Goal: Check status: Check status

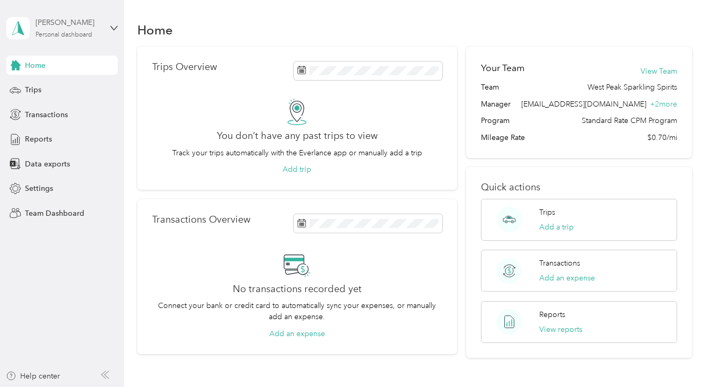
click at [86, 28] on div "[PERSON_NAME]" at bounding box center [69, 22] width 66 height 11
click at [75, 87] on div "Team dashboard" at bounding box center [118, 87] width 208 height 19
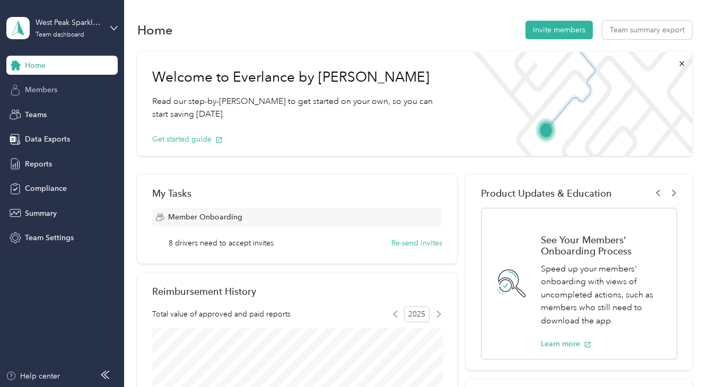
click at [62, 86] on div "Members" at bounding box center [61, 90] width 111 height 19
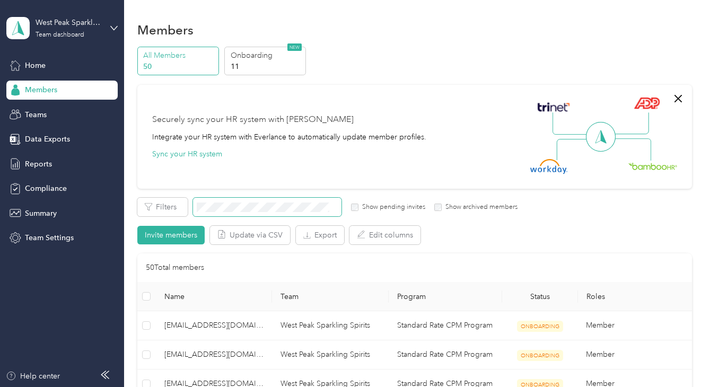
click at [225, 213] on span at bounding box center [267, 207] width 148 height 19
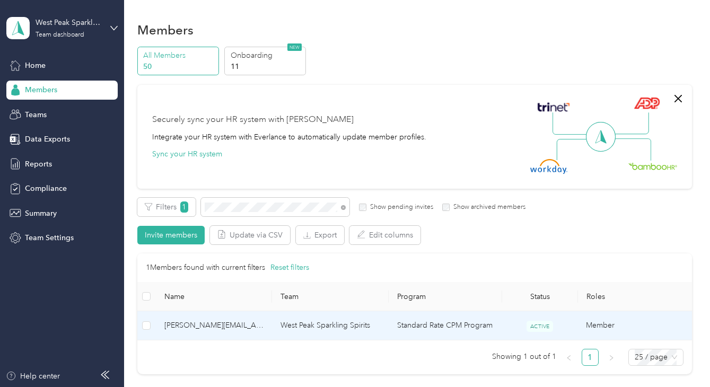
click at [235, 329] on span "[PERSON_NAME][EMAIL_ADDRESS][DOMAIN_NAME]" at bounding box center [213, 326] width 99 height 12
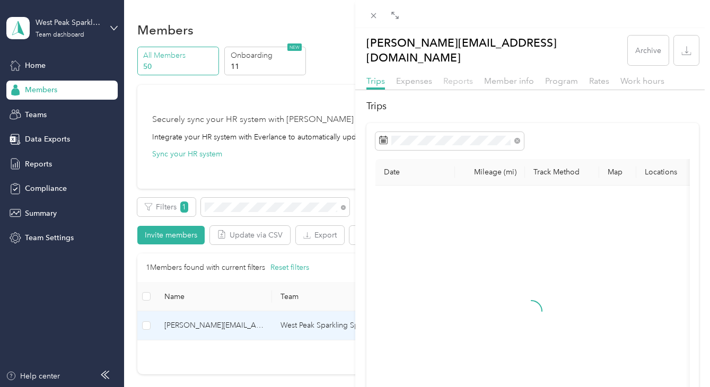
click at [460, 76] on span "Reports" at bounding box center [458, 81] width 30 height 10
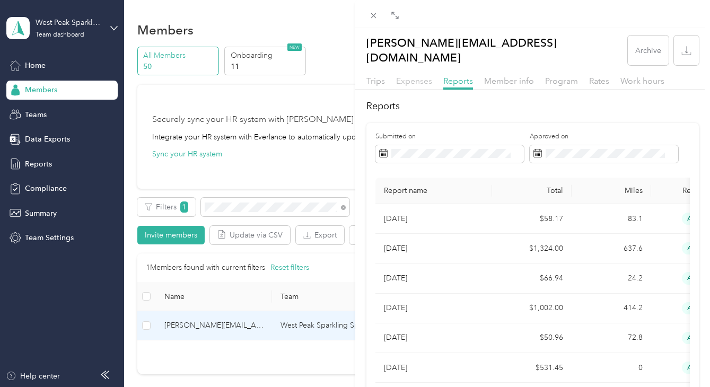
click at [423, 76] on span "Expenses" at bounding box center [414, 81] width 36 height 10
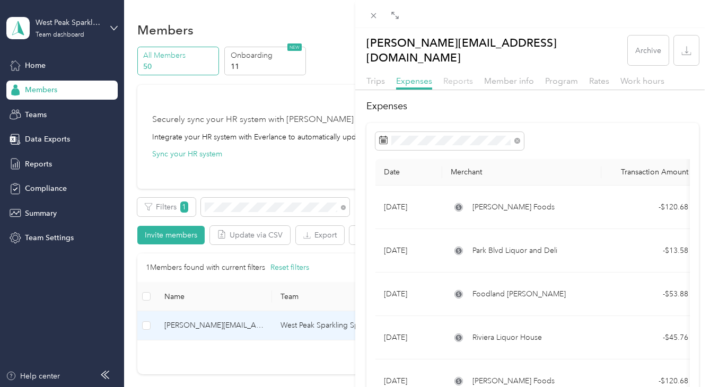
click at [449, 76] on span "Reports" at bounding box center [458, 81] width 30 height 10
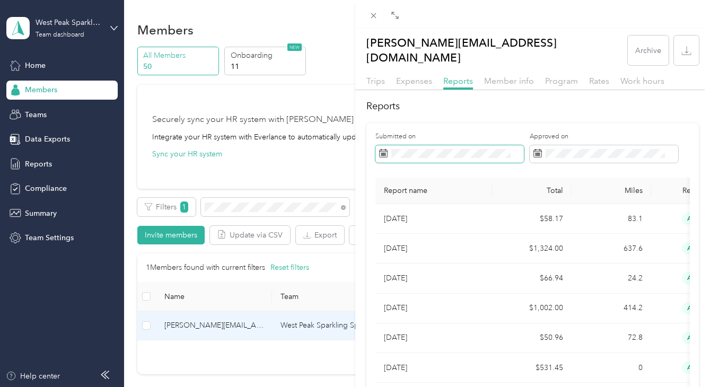
click at [385, 149] on icon at bounding box center [383, 153] width 8 height 8
click at [390, 145] on span at bounding box center [449, 154] width 148 height 18
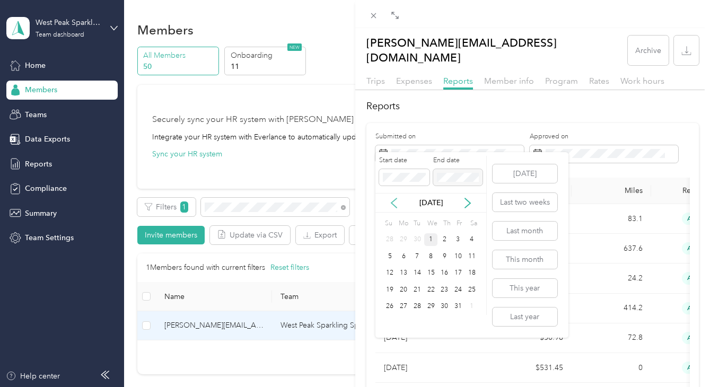
click at [396, 198] on icon at bounding box center [394, 203] width 11 height 11
click at [395, 195] on div "[DATE]" at bounding box center [430, 203] width 111 height 20
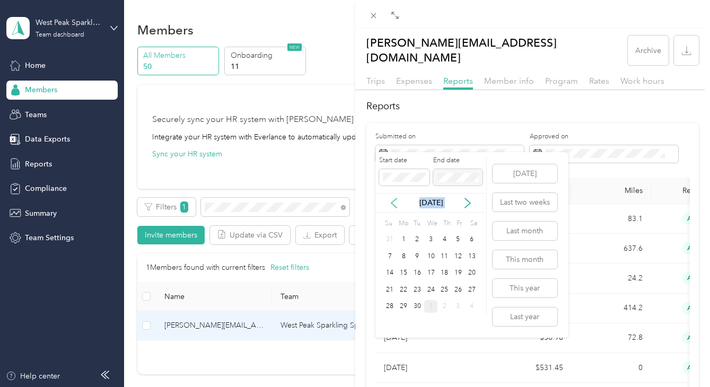
click at [392, 200] on icon at bounding box center [394, 203] width 11 height 11
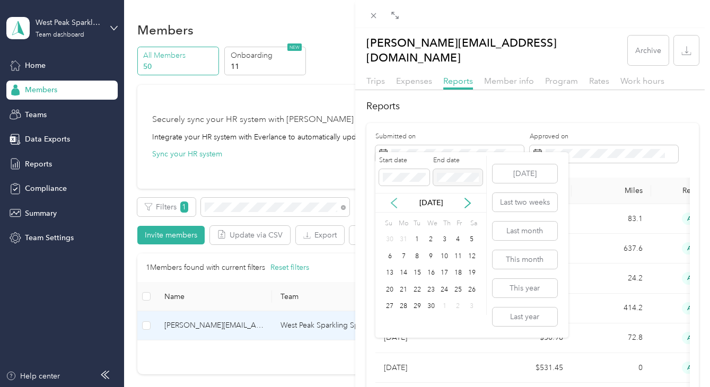
click at [392, 200] on icon at bounding box center [394, 203] width 11 height 11
click at [433, 237] on div "1" at bounding box center [431, 239] width 14 height 13
click at [418, 237] on div "31" at bounding box center [417, 239] width 14 height 13
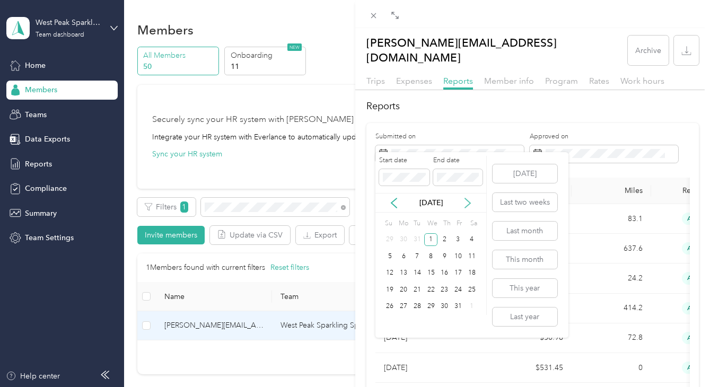
click at [468, 200] on icon at bounding box center [467, 203] width 5 height 10
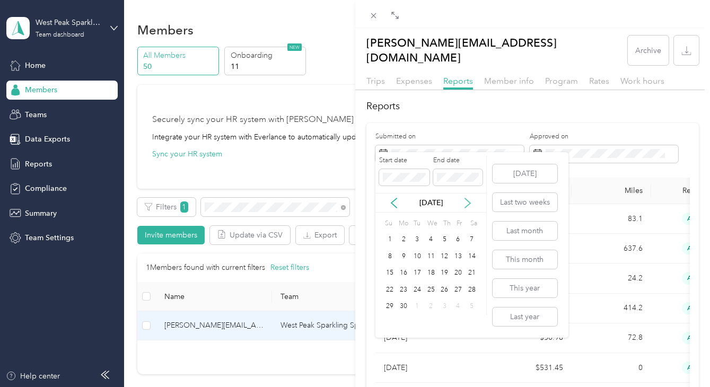
click at [468, 200] on icon at bounding box center [467, 203] width 5 height 10
click at [416, 309] on div "30" at bounding box center [417, 306] width 14 height 13
